Goal: Task Accomplishment & Management: Complete application form

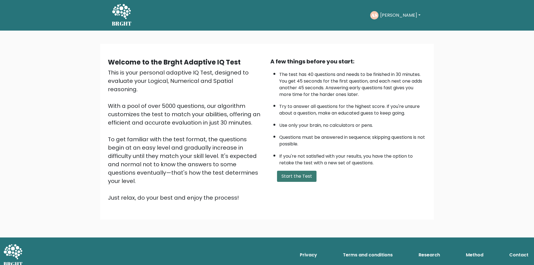
click at [296, 176] on button "Start the Test" at bounding box center [296, 176] width 39 height 11
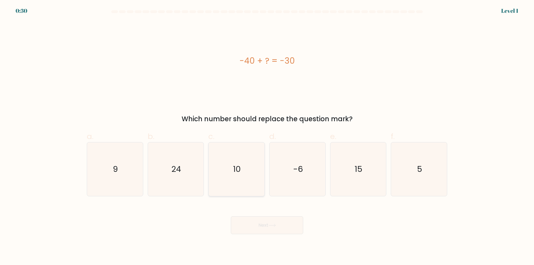
click at [231, 190] on icon "10" at bounding box center [237, 169] width 54 height 54
click at [267, 136] on input "c. 10" at bounding box center [267, 135] width 0 height 4
radio input "true"
click at [254, 229] on button "Next" at bounding box center [267, 225] width 72 height 18
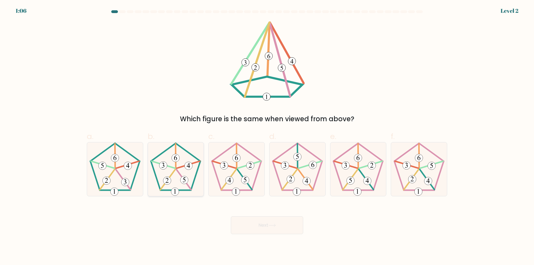
click at [174, 188] on 150 at bounding box center [175, 192] width 8 height 8
click at [267, 136] on input "b." at bounding box center [267, 135] width 0 height 4
radio input "true"
click at [264, 224] on button "Next" at bounding box center [267, 225] width 72 height 18
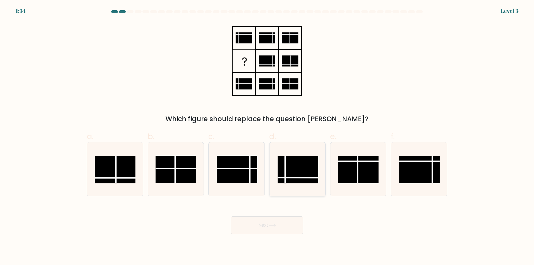
click at [301, 165] on rect at bounding box center [297, 169] width 41 height 27
click at [267, 136] on input "d." at bounding box center [267, 135] width 0 height 4
radio input "true"
click at [271, 227] on button "Next" at bounding box center [267, 225] width 72 height 18
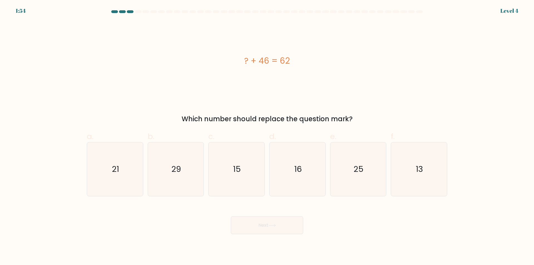
drag, startPoint x: 308, startPoint y: 177, endPoint x: 288, endPoint y: 215, distance: 43.1
click at [308, 177] on icon "16" at bounding box center [297, 169] width 54 height 54
click at [267, 136] on input "d. 16" at bounding box center [267, 135] width 0 height 4
radio input "true"
click at [280, 226] on button "Next" at bounding box center [267, 225] width 72 height 18
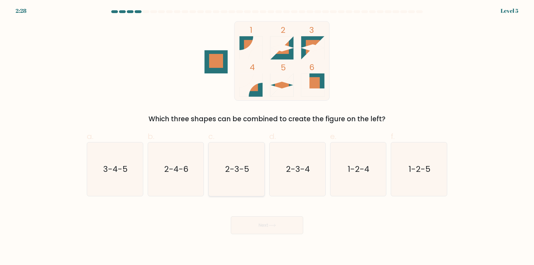
click at [245, 190] on icon "2-3-5" at bounding box center [237, 169] width 54 height 54
click at [267, 136] on input "c. 2-3-5" at bounding box center [267, 135] width 0 height 4
radio input "true"
click at [258, 225] on button "Next" at bounding box center [267, 225] width 72 height 18
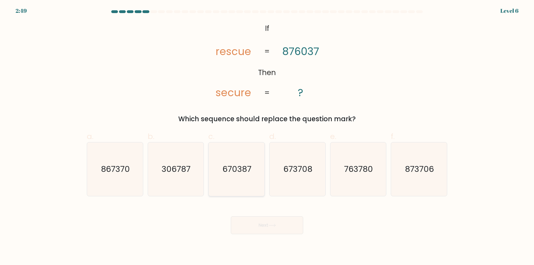
click at [252, 193] on icon "670387" at bounding box center [237, 169] width 54 height 54
click at [267, 136] on input "c. 670387" at bounding box center [267, 135] width 0 height 4
radio input "true"
click at [270, 224] on icon at bounding box center [272, 225] width 8 height 3
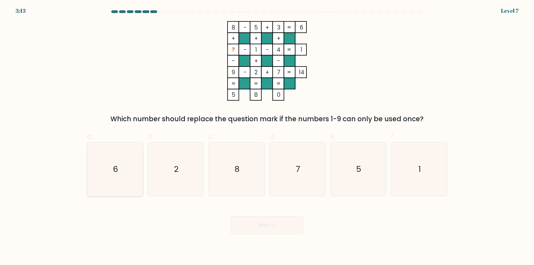
click at [125, 188] on icon "6" at bounding box center [115, 169] width 54 height 54
click at [267, 136] on input "a. 6" at bounding box center [267, 135] width 0 height 4
radio input "true"
click at [258, 226] on button "Next" at bounding box center [267, 225] width 72 height 18
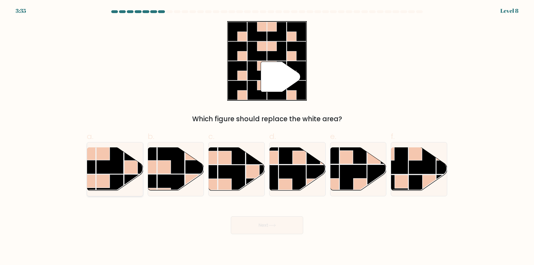
click at [105, 178] on rect at bounding box center [102, 180] width 13 height 13
click at [267, 136] on input "a." at bounding box center [267, 135] width 0 height 4
radio input "true"
click at [258, 226] on button "Next" at bounding box center [267, 225] width 72 height 18
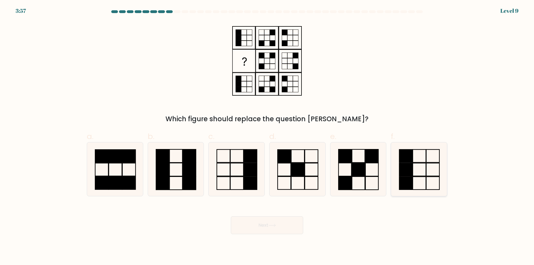
click at [408, 191] on icon at bounding box center [419, 169] width 54 height 54
click at [267, 136] on input "f." at bounding box center [267, 135] width 0 height 4
radio input "true"
click at [272, 227] on button "Next" at bounding box center [267, 225] width 72 height 18
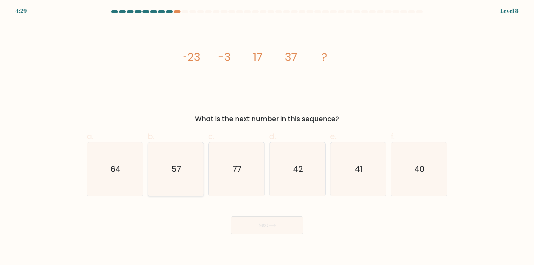
click at [168, 185] on icon "57" at bounding box center [176, 169] width 54 height 54
click at [267, 136] on input "b. 57" at bounding box center [267, 135] width 0 height 4
radio input "true"
click at [279, 225] on button "Next" at bounding box center [267, 225] width 72 height 18
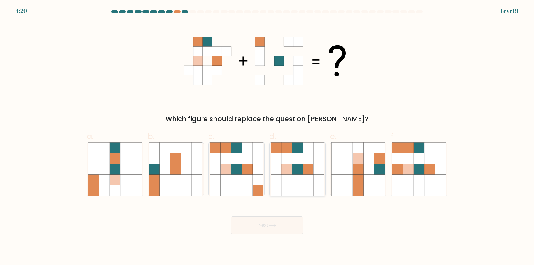
click at [303, 192] on icon at bounding box center [308, 190] width 11 height 11
click at [267, 136] on input "d." at bounding box center [267, 135] width 0 height 4
radio input "true"
click at [282, 224] on button "Next" at bounding box center [267, 225] width 72 height 18
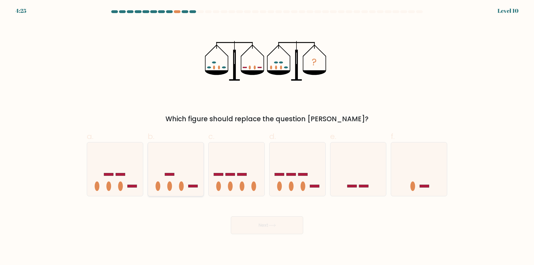
click at [203, 194] on div at bounding box center [176, 169] width 56 height 54
click at [267, 136] on input "b." at bounding box center [267, 135] width 0 height 4
radio input "true"
click at [271, 226] on icon at bounding box center [272, 225] width 8 height 3
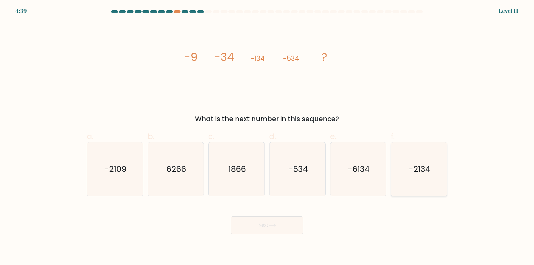
click at [415, 185] on icon "-2134" at bounding box center [419, 169] width 54 height 54
click at [267, 136] on input "f. -2134" at bounding box center [267, 135] width 0 height 4
radio input "true"
click at [281, 223] on button "Next" at bounding box center [267, 225] width 72 height 18
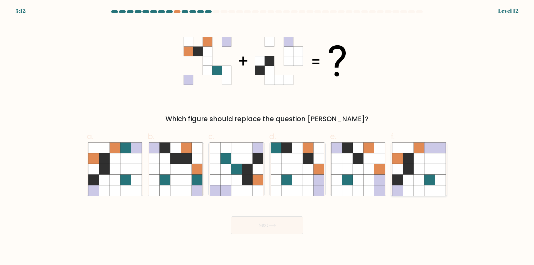
click at [400, 167] on icon at bounding box center [397, 169] width 11 height 11
click at [267, 136] on input "f." at bounding box center [267, 135] width 0 height 4
radio input "true"
click at [280, 227] on button "Next" at bounding box center [267, 225] width 72 height 18
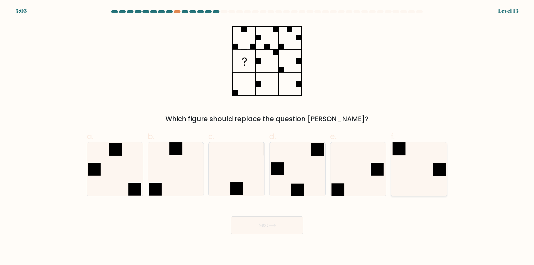
click at [402, 187] on icon at bounding box center [419, 169] width 54 height 54
click at [267, 136] on input "f." at bounding box center [267, 135] width 0 height 4
radio input "true"
click at [278, 223] on button "Next" at bounding box center [267, 225] width 72 height 18
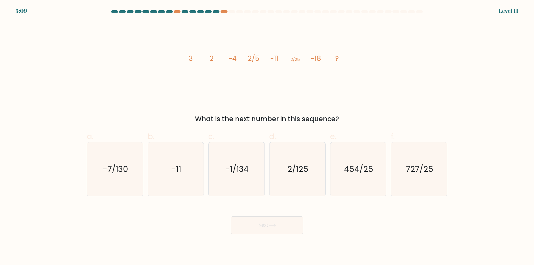
drag, startPoint x: 306, startPoint y: 187, endPoint x: 286, endPoint y: 212, distance: 31.9
click at [305, 187] on icon "2/125" at bounding box center [297, 169] width 54 height 54
click at [313, 178] on icon "2/125" at bounding box center [297, 169] width 54 height 54
click at [267, 136] on input "d. 2/125" at bounding box center [267, 135] width 0 height 4
radio input "true"
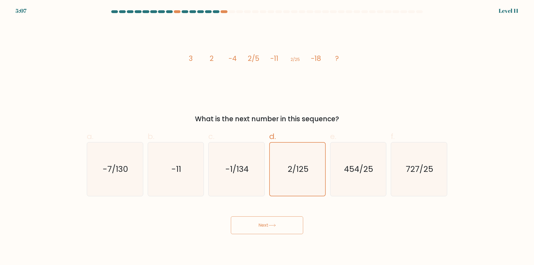
click at [281, 223] on button "Next" at bounding box center [267, 225] width 72 height 18
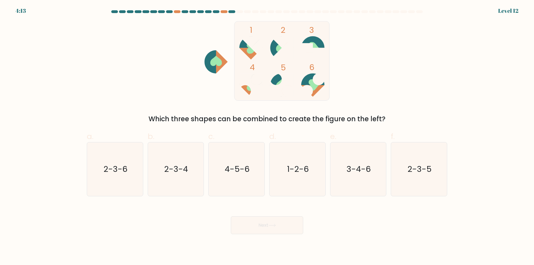
drag, startPoint x: 121, startPoint y: 186, endPoint x: 250, endPoint y: 217, distance: 132.4
click at [121, 186] on icon "2-3-6" at bounding box center [115, 169] width 54 height 54
click at [267, 136] on input "a. 2-3-6" at bounding box center [267, 135] width 0 height 4
radio input "true"
click at [275, 227] on button "Next" at bounding box center [267, 225] width 72 height 18
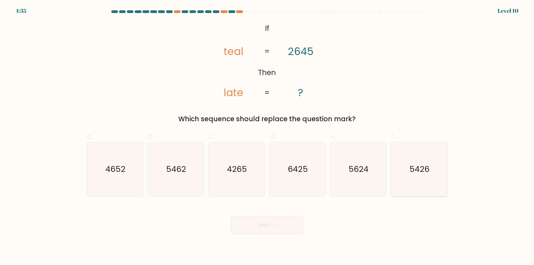
click at [422, 186] on icon "5426" at bounding box center [419, 169] width 54 height 54
click at [267, 136] on input "f. 5426" at bounding box center [267, 135] width 0 height 4
radio input "true"
click at [290, 229] on button "Next" at bounding box center [267, 225] width 72 height 18
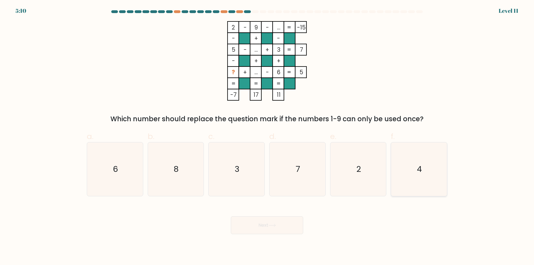
click at [416, 187] on icon "4" at bounding box center [419, 169] width 54 height 54
click at [267, 136] on input "f. 4" at bounding box center [267, 135] width 0 height 4
radio input "true"
click at [266, 227] on button "Next" at bounding box center [267, 225] width 72 height 18
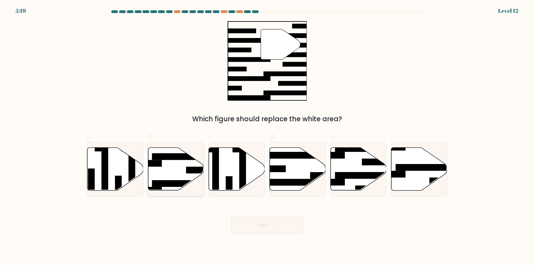
click at [170, 174] on icon at bounding box center [176, 169] width 56 height 43
click at [267, 136] on input "b." at bounding box center [267, 135] width 0 height 4
radio input "true"
click at [275, 226] on icon at bounding box center [272, 225] width 8 height 3
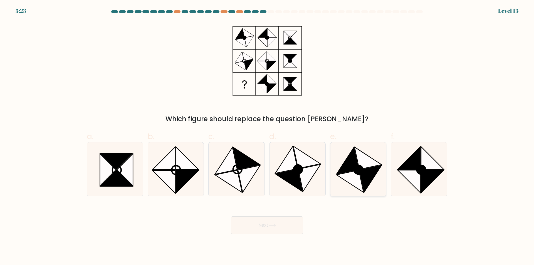
click at [362, 186] on icon at bounding box center [349, 181] width 27 height 22
click at [267, 136] on input "e." at bounding box center [267, 135] width 0 height 4
radio input "true"
click at [288, 227] on button "Next" at bounding box center [267, 225] width 72 height 18
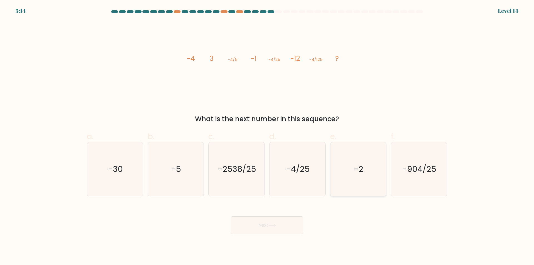
drag, startPoint x: 346, startPoint y: 190, endPoint x: 343, endPoint y: 192, distance: 3.5
click at [346, 189] on icon "-2" at bounding box center [358, 169] width 54 height 54
click at [267, 136] on input "e. -2" at bounding box center [267, 135] width 0 height 4
radio input "true"
click at [253, 225] on button "Next" at bounding box center [267, 225] width 72 height 18
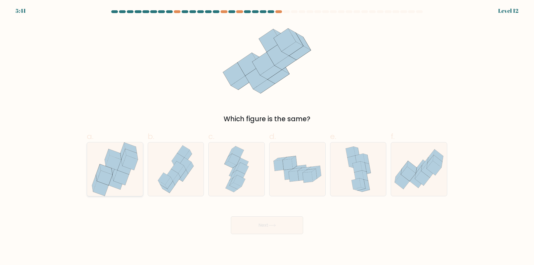
click at [114, 188] on icon at bounding box center [115, 169] width 50 height 54
click at [267, 136] on input "a." at bounding box center [267, 135] width 0 height 4
radio input "true"
click at [248, 228] on button "Next" at bounding box center [267, 225] width 72 height 18
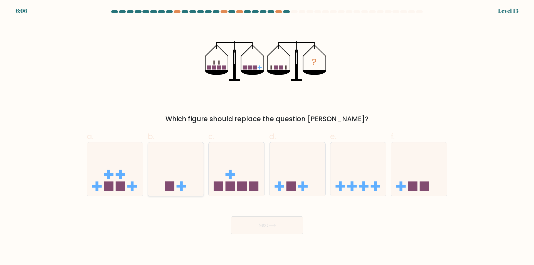
click at [191, 186] on icon at bounding box center [176, 169] width 56 height 46
click at [267, 136] on input "b." at bounding box center [267, 135] width 0 height 4
radio input "true"
click at [275, 226] on icon at bounding box center [272, 225] width 8 height 3
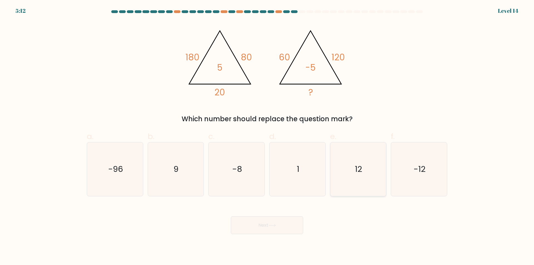
click at [369, 191] on icon "12" at bounding box center [358, 169] width 54 height 54
click at [267, 136] on input "e. 12" at bounding box center [267, 135] width 0 height 4
radio input "true"
click at [284, 226] on button "Next" at bounding box center [267, 225] width 72 height 18
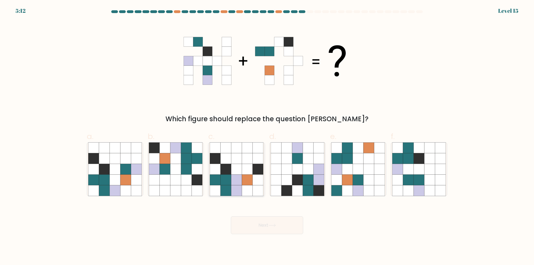
click at [250, 191] on icon at bounding box center [247, 190] width 11 height 11
click at [267, 136] on input "c." at bounding box center [267, 135] width 0 height 4
radio input "true"
click at [261, 226] on button "Next" at bounding box center [267, 225] width 72 height 18
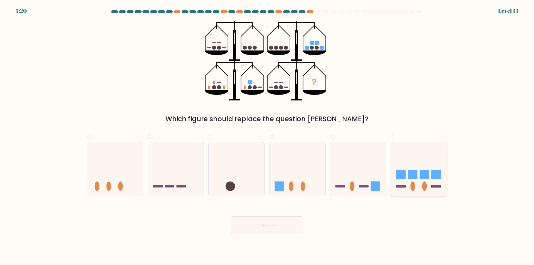
click at [417, 160] on icon at bounding box center [419, 169] width 56 height 46
click at [267, 136] on input "f." at bounding box center [267, 135] width 0 height 4
radio input "true"
click at [276, 226] on icon at bounding box center [272, 225] width 8 height 3
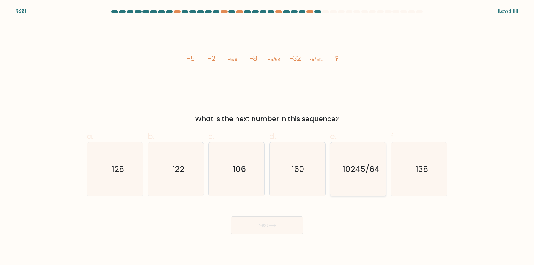
click at [371, 180] on icon "-10245/64" at bounding box center [358, 169] width 54 height 54
click at [267, 136] on input "e. -10245/64" at bounding box center [267, 135] width 0 height 4
radio input "true"
click at [269, 227] on button "Next" at bounding box center [267, 225] width 72 height 18
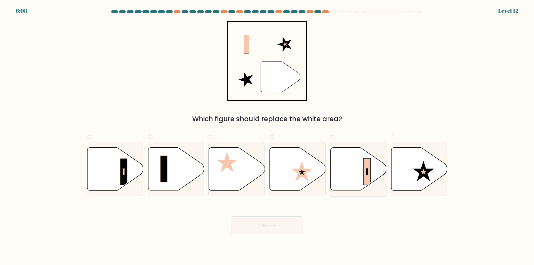
click at [348, 178] on icon at bounding box center [358, 169] width 56 height 43
click at [267, 136] on input "e." at bounding box center [267, 135] width 0 height 4
radio input "true"
click at [279, 223] on button "Next" at bounding box center [267, 225] width 72 height 18
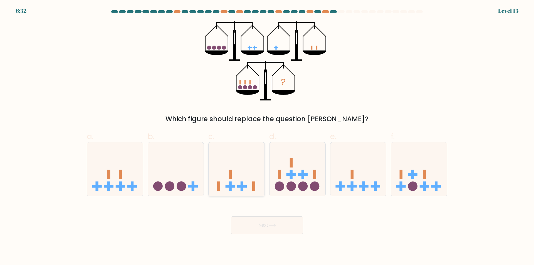
click at [244, 192] on icon at bounding box center [236, 169] width 56 height 46
click at [267, 136] on input "c." at bounding box center [267, 135] width 0 height 4
radio input "true"
click at [254, 225] on button "Next" at bounding box center [267, 225] width 72 height 18
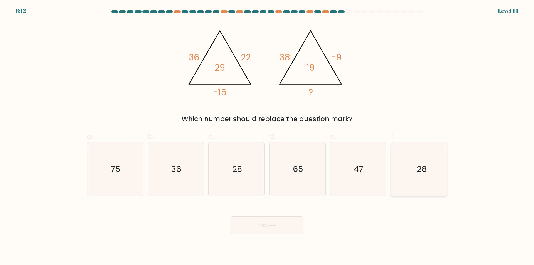
click at [400, 187] on icon "-28" at bounding box center [419, 169] width 54 height 54
click at [267, 136] on input "f. -28" at bounding box center [267, 135] width 0 height 4
radio input "true"
click at [286, 224] on button "Next" at bounding box center [267, 225] width 72 height 18
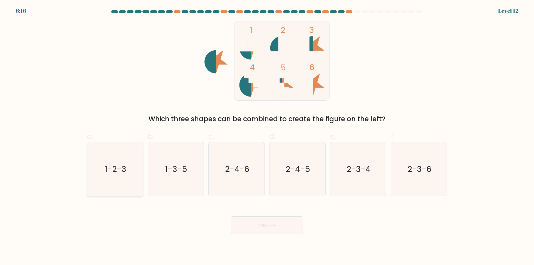
click at [108, 183] on icon "1-2-3" at bounding box center [115, 169] width 54 height 54
click at [267, 136] on input "a. 1-2-3" at bounding box center [267, 135] width 0 height 4
radio input "true"
click at [261, 228] on button "Next" at bounding box center [267, 225] width 72 height 18
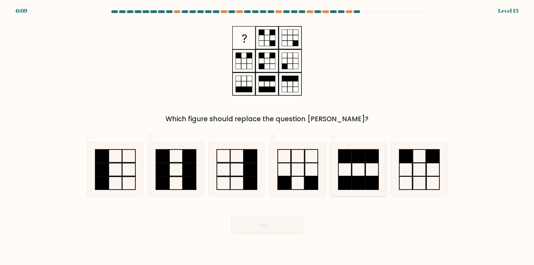
drag, startPoint x: 349, startPoint y: 177, endPoint x: 341, endPoint y: 180, distance: 7.6
click at [349, 177] on rect at bounding box center [344, 182] width 13 height 13
click at [267, 136] on input "e." at bounding box center [267, 135] width 0 height 4
radio input "true"
click at [263, 227] on button "Next" at bounding box center [267, 225] width 72 height 18
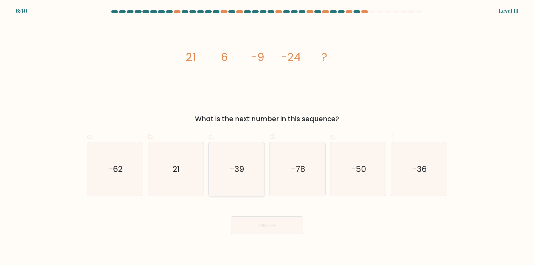
click at [232, 185] on icon "-39" at bounding box center [237, 169] width 54 height 54
click at [267, 136] on input "c. -39" at bounding box center [267, 135] width 0 height 4
radio input "true"
click at [271, 227] on button "Next" at bounding box center [267, 225] width 72 height 18
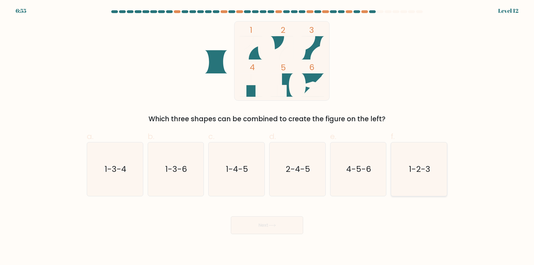
click at [419, 185] on icon "1-2-3" at bounding box center [419, 169] width 54 height 54
click at [267, 136] on input "f. 1-2-3" at bounding box center [267, 135] width 0 height 4
radio input "true"
click at [271, 228] on button "Next" at bounding box center [267, 225] width 72 height 18
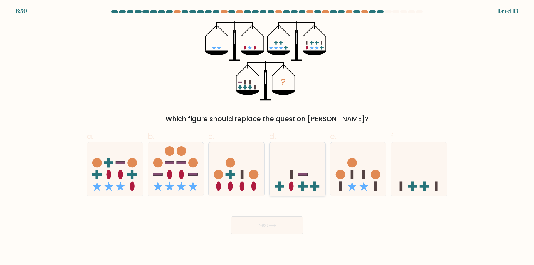
click at [305, 193] on div at bounding box center [297, 169] width 56 height 54
click at [267, 136] on input "d." at bounding box center [267, 135] width 0 height 4
radio input "true"
click at [281, 229] on button "Next" at bounding box center [267, 225] width 72 height 18
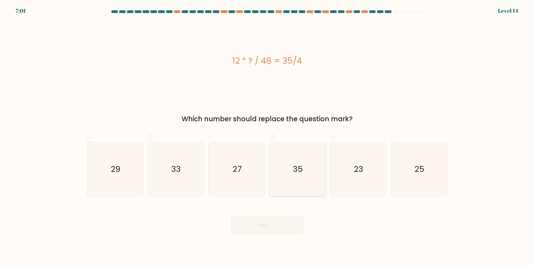
click at [310, 184] on icon "35" at bounding box center [297, 169] width 54 height 54
click at [267, 136] on input "d. 35" at bounding box center [267, 135] width 0 height 4
radio input "true"
click at [283, 227] on button "Next" at bounding box center [267, 225] width 72 height 18
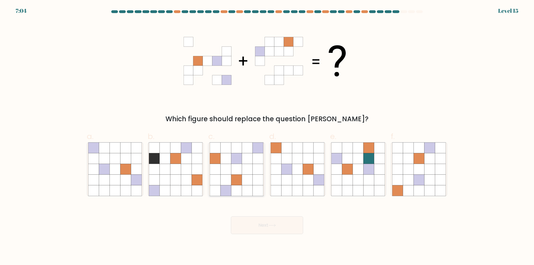
click at [254, 188] on icon at bounding box center [257, 190] width 11 height 11
click at [267, 136] on input "c." at bounding box center [267, 135] width 0 height 4
radio input "true"
click at [262, 224] on button "Next" at bounding box center [267, 225] width 72 height 18
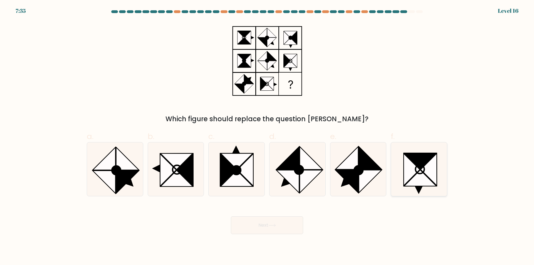
click at [425, 190] on icon at bounding box center [419, 169] width 54 height 54
click at [267, 136] on input "f." at bounding box center [267, 135] width 0 height 4
radio input "true"
click at [268, 227] on button "Next" at bounding box center [267, 225] width 72 height 18
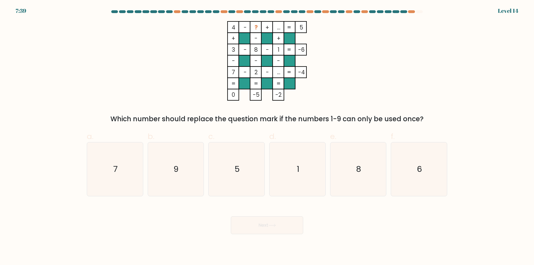
drag, startPoint x: 365, startPoint y: 178, endPoint x: 286, endPoint y: 212, distance: 85.9
click at [365, 177] on icon "8" at bounding box center [358, 169] width 54 height 54
click at [267, 136] on input "e. 8" at bounding box center [267, 135] width 0 height 4
radio input "true"
click at [273, 225] on icon at bounding box center [272, 225] width 8 height 3
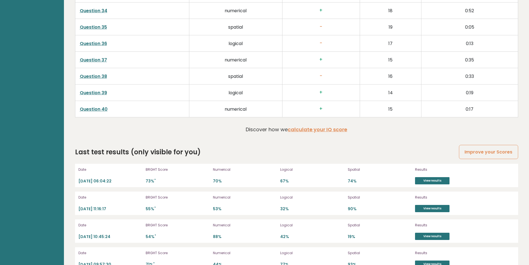
scroll to position [1490, 0]
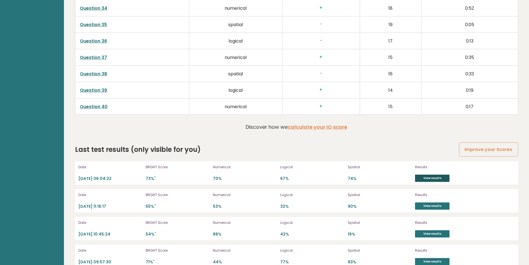
click at [432, 179] on link "View results" at bounding box center [432, 178] width 34 height 7
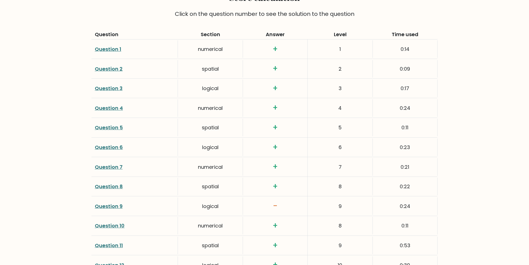
scroll to position [830, 0]
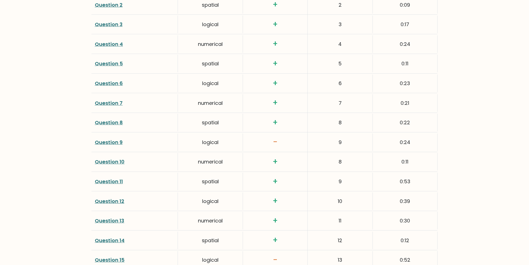
drag, startPoint x: 112, startPoint y: 141, endPoint x: 114, endPoint y: 144, distance: 3.1
click at [112, 141] on link "Question 9" at bounding box center [109, 142] width 28 height 7
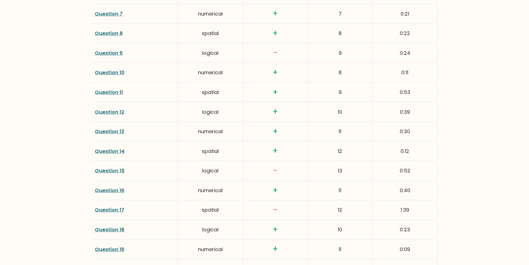
scroll to position [935, 0]
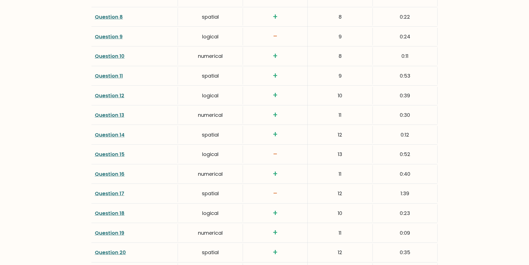
click at [108, 154] on link "Question 15" at bounding box center [110, 154] width 30 height 7
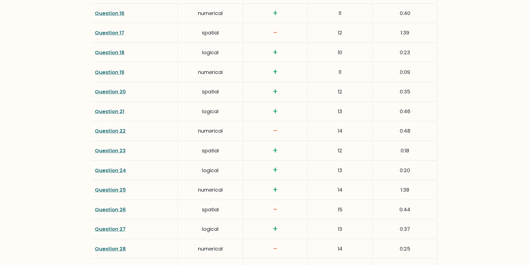
scroll to position [1098, 0]
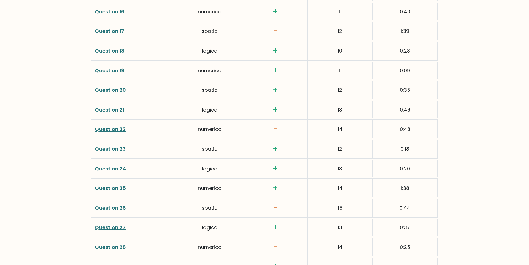
click at [108, 129] on link "Question 22" at bounding box center [110, 129] width 31 height 7
click at [116, 247] on link "Question 28" at bounding box center [110, 246] width 31 height 7
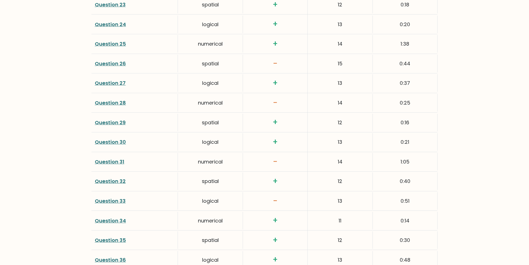
scroll to position [1247, 0]
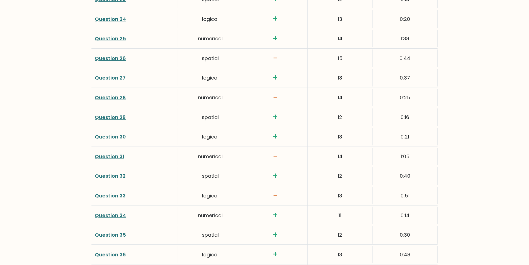
click at [108, 156] on link "Question 31" at bounding box center [109, 156] width 29 height 7
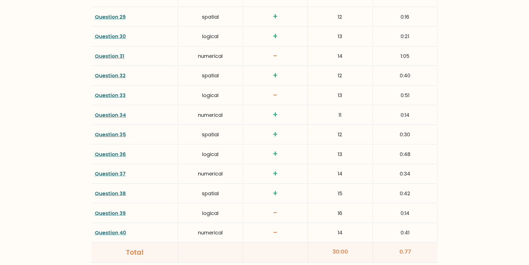
scroll to position [1366, 0]
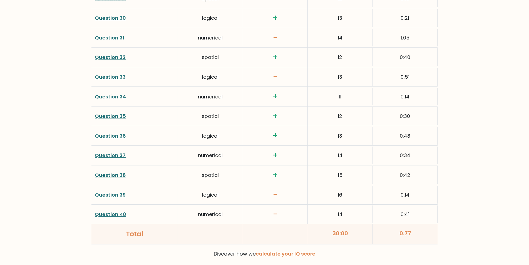
drag, startPoint x: 116, startPoint y: 193, endPoint x: 142, endPoint y: 204, distance: 28.5
click at [116, 193] on link "Question 39" at bounding box center [110, 194] width 31 height 7
click at [108, 215] on link "Question 40" at bounding box center [110, 214] width 31 height 7
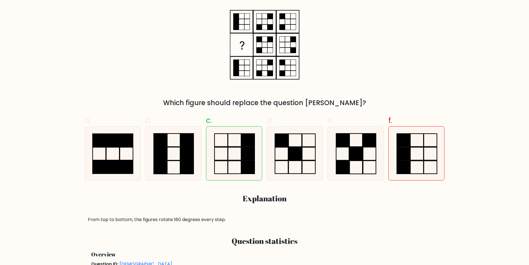
scroll to position [105, 0]
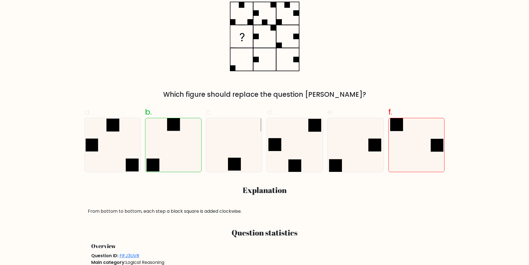
scroll to position [120, 0]
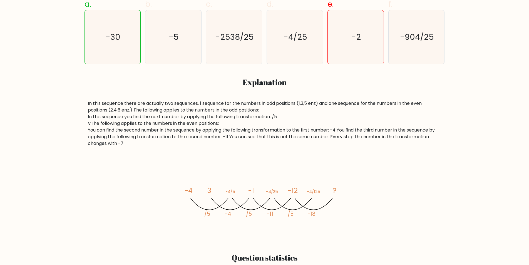
scroll to position [230, 0]
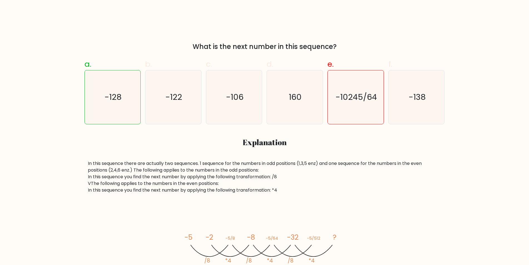
scroll to position [184, 0]
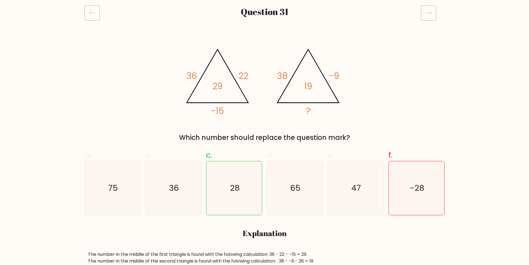
scroll to position [124, 0]
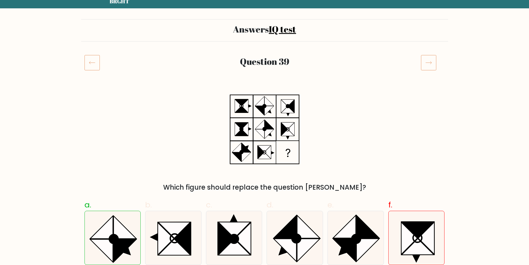
scroll to position [68, 0]
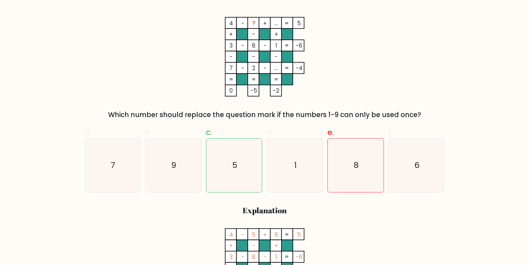
scroll to position [87, 0]
